Goal: Task Accomplishment & Management: Manage account settings

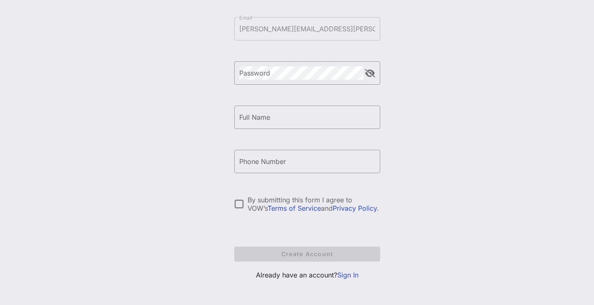
scroll to position [97, 0]
click at [442, 99] on div "Create your VOW Pro Account ​ Email [PERSON_NAME][EMAIL_ADDRESS][PERSON_NAME][D…" at bounding box center [307, 105] width 574 height 404
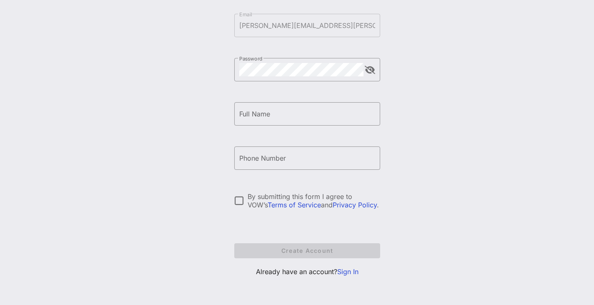
click at [337, 268] on p "Already have an account? Sign In" at bounding box center [307, 271] width 146 height 10
click at [343, 270] on link "Sign In" at bounding box center [347, 271] width 21 height 8
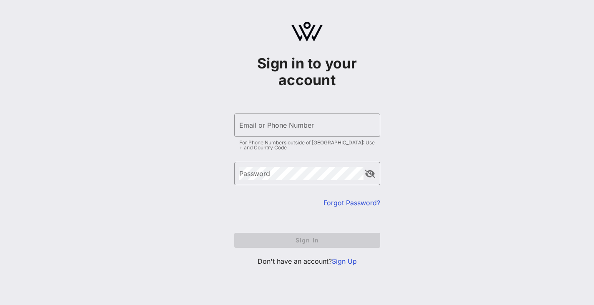
type input "[PERSON_NAME][EMAIL_ADDRESS][PERSON_NAME][DOMAIN_NAME]"
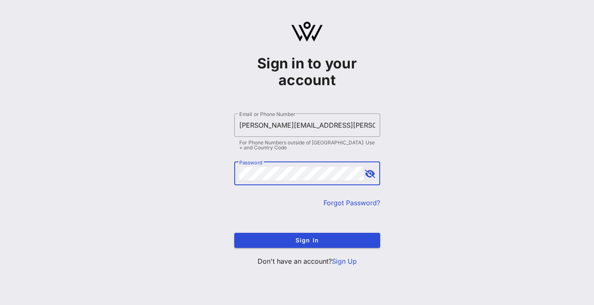
click at [276, 138] on div "​ Email or Phone Number [PERSON_NAME][EMAIL_ADDRESS][PERSON_NAME][DOMAIN_NAME] …" at bounding box center [307, 133] width 146 height 40
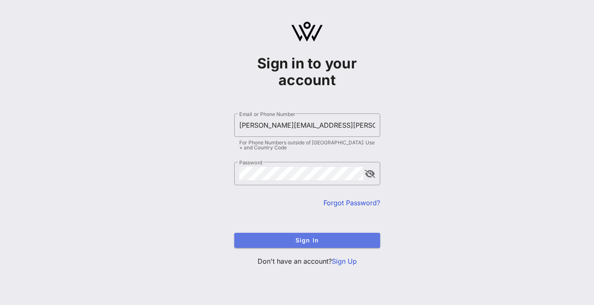
click at [326, 233] on button "Sign In" at bounding box center [307, 240] width 146 height 15
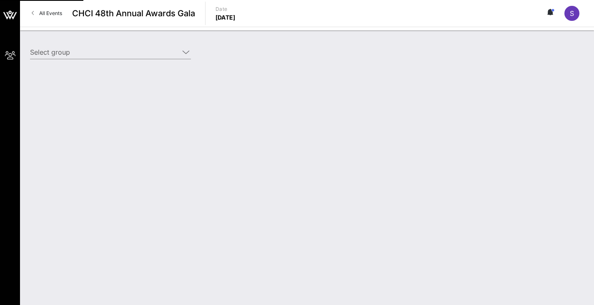
type input "Diageo (Diageo) [[PERSON_NAME], [PERSON_NAME][EMAIL_ADDRESS][PERSON_NAME][DOMAI…"
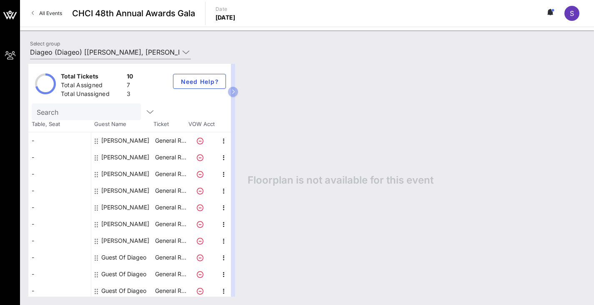
scroll to position [2, 0]
